Goal: Find specific page/section: Find specific page/section

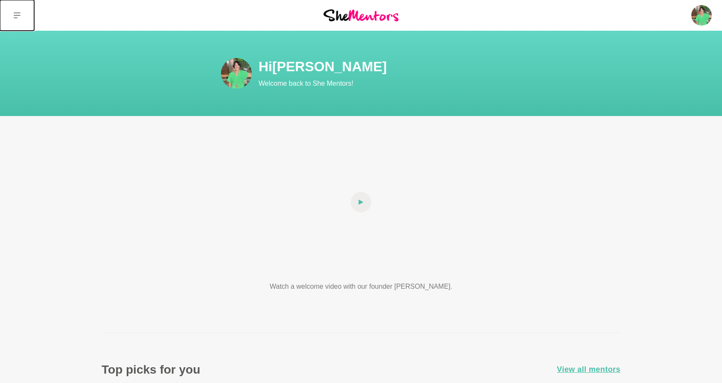
click at [18, 13] on icon at bounding box center [17, 15] width 7 height 6
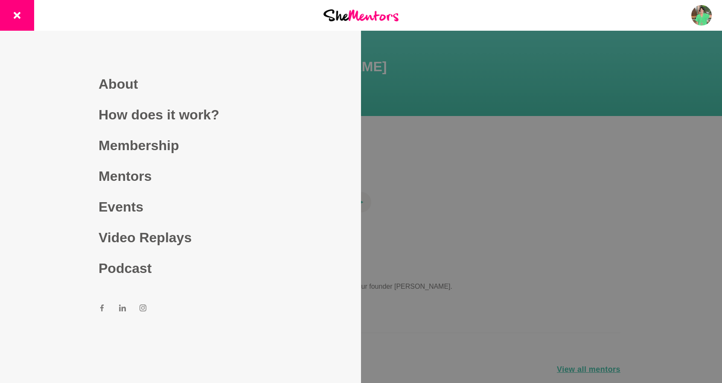
click at [674, 41] on div at bounding box center [361, 191] width 722 height 383
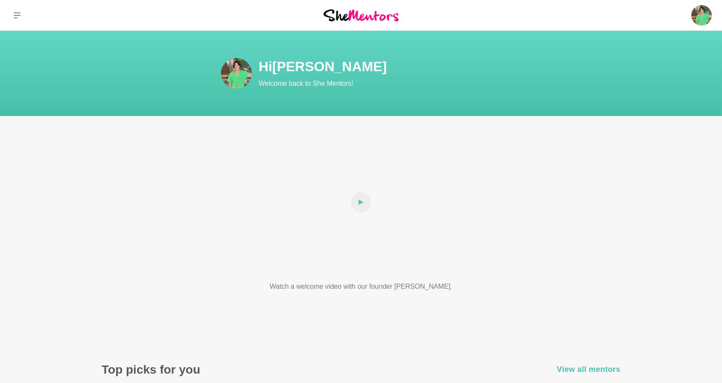
click at [590, 369] on span "View all mentors" at bounding box center [589, 370] width 64 height 12
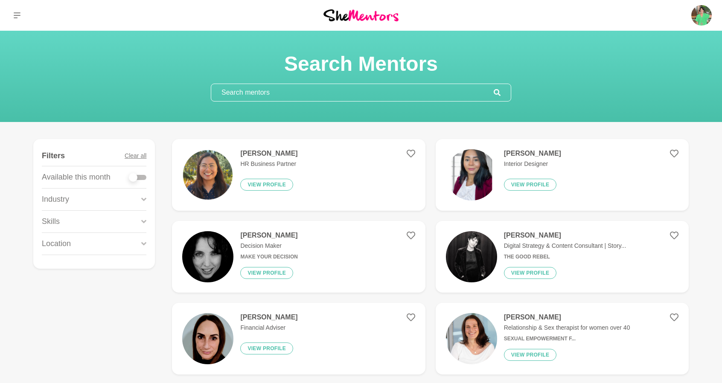
click at [350, 93] on input "text" at bounding box center [352, 92] width 282 height 17
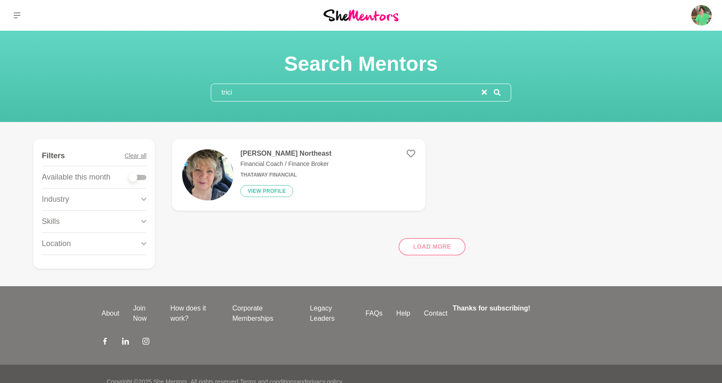
type input "trici"
click at [317, 160] on p "Financial Coach / Finance Broker" at bounding box center [285, 164] width 91 height 9
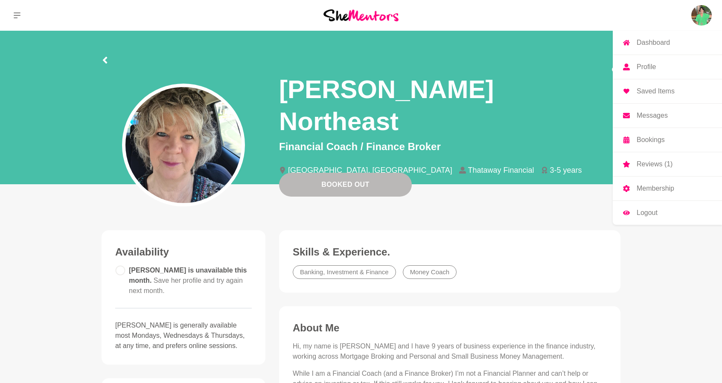
click at [697, 16] on img at bounding box center [701, 15] width 20 height 20
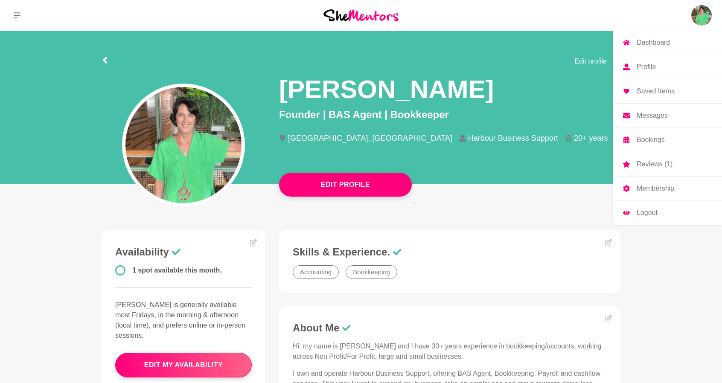
click at [649, 214] on p "Logout" at bounding box center [647, 212] width 21 height 7
